Goal: Check status: Check status

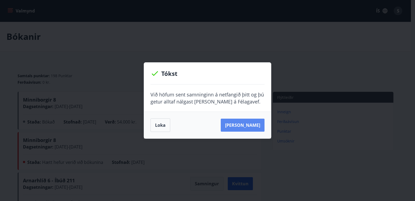
click at [251, 124] on button "[PERSON_NAME]" at bounding box center [243, 124] width 44 height 13
click at [253, 123] on button "[PERSON_NAME]" at bounding box center [243, 124] width 44 height 13
click at [247, 122] on button "[PERSON_NAME]" at bounding box center [243, 124] width 44 height 13
click at [318, 151] on div "Tókst Við höfum sent samninginn á netfangið þitt og þú getur alltaf nálgast [PE…" at bounding box center [207, 100] width 415 height 201
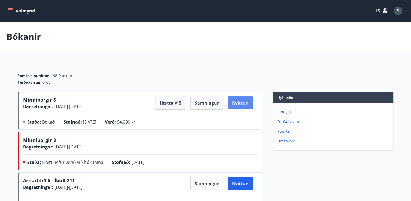
click at [240, 102] on button "Kvittun" at bounding box center [240, 102] width 25 height 13
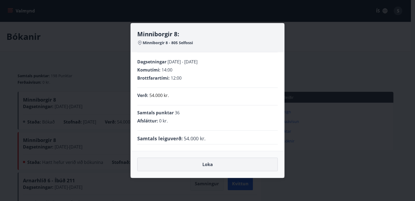
click at [207, 167] on button "Loka" at bounding box center [207, 164] width 141 height 14
click at [207, 168] on button "Loka" at bounding box center [207, 164] width 141 height 14
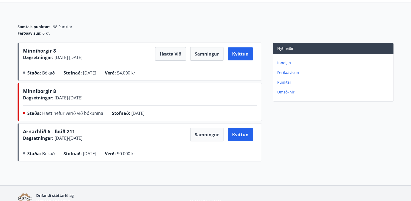
scroll to position [78, 0]
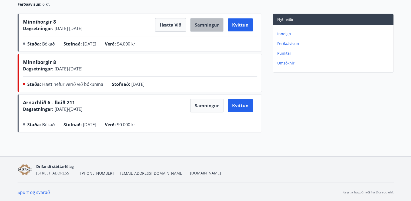
click at [208, 25] on button "Samningur" at bounding box center [206, 25] width 33 height 14
click at [289, 62] on p "Umsóknir" at bounding box center [334, 62] width 114 height 5
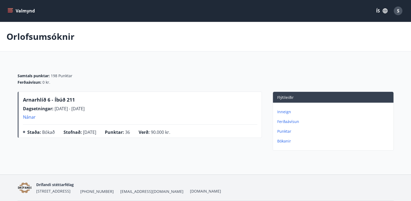
click at [284, 130] on p "Punktar" at bounding box center [334, 130] width 114 height 5
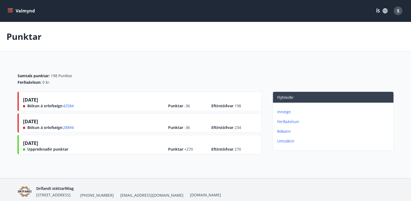
click at [284, 130] on p "Bókanir" at bounding box center [334, 130] width 114 height 5
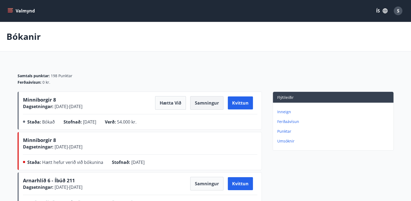
click at [209, 104] on button "Samningur" at bounding box center [206, 103] width 33 height 14
click at [243, 103] on button "Kvittun" at bounding box center [240, 102] width 25 height 13
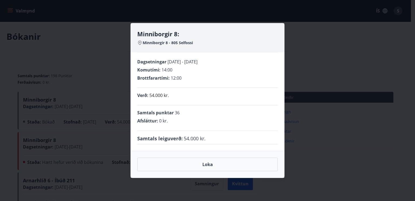
drag, startPoint x: 378, startPoint y: 146, endPoint x: 374, endPoint y: 146, distance: 3.5
click at [377, 146] on div "Minniborgir 8: Minniborgir 8 - 805 Selfossi Dagsetningar [DATE] - [DATE] Komutí…" at bounding box center [207, 100] width 415 height 201
